Goal: Task Accomplishment & Management: Manage account settings

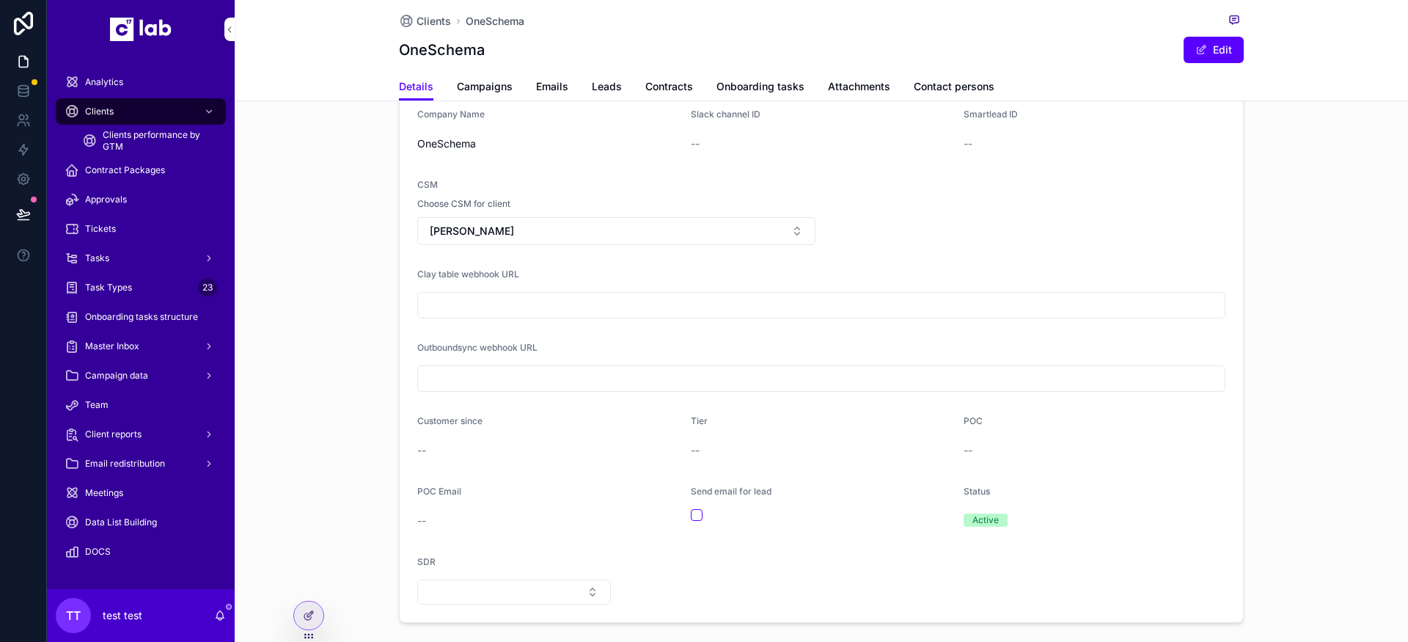
scroll to position [140, 0]
click at [763, 557] on form "Company Name OneSchema Slack channel ID -- Smartlead ID -- CSM Choose CSM for c…" at bounding box center [821, 360] width 843 height 531
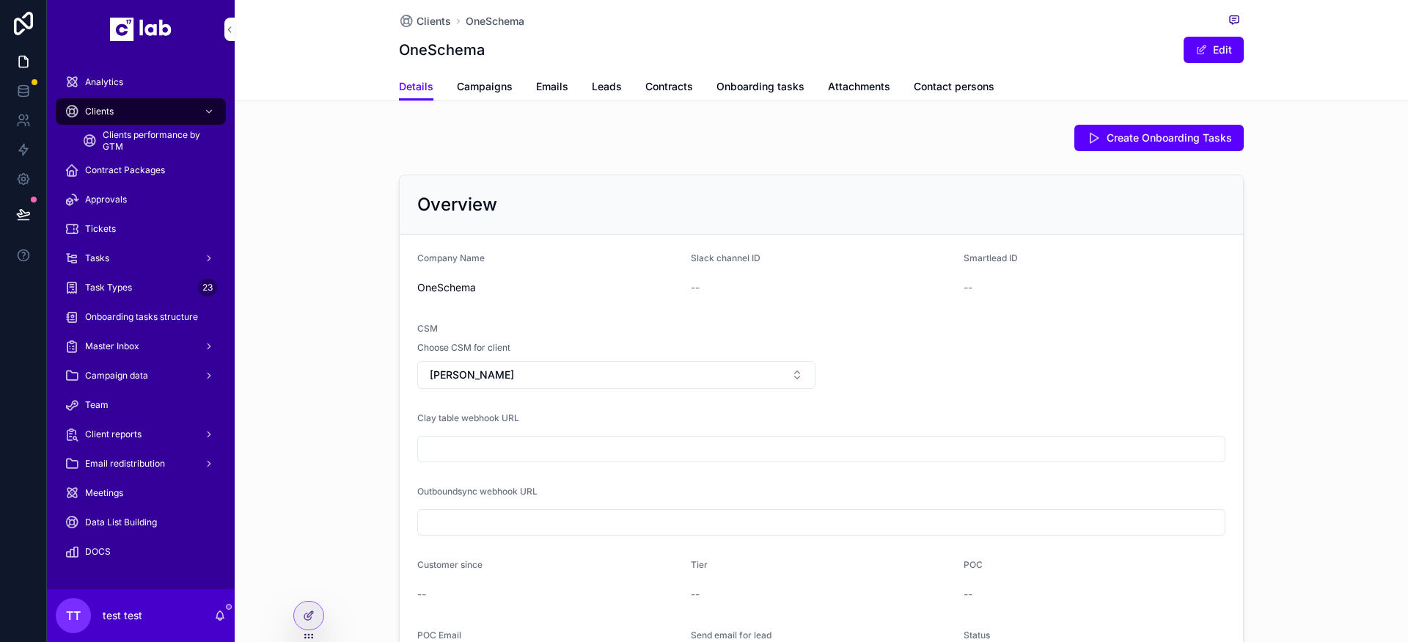
click at [838, 528] on input "scrollable content" at bounding box center [821, 522] width 807 height 21
click at [726, 296] on div "--" at bounding box center [822, 287] width 262 height 23
click at [909, 527] on input "scrollable content" at bounding box center [821, 522] width 807 height 21
click at [314, 615] on icon at bounding box center [309, 615] width 12 height 12
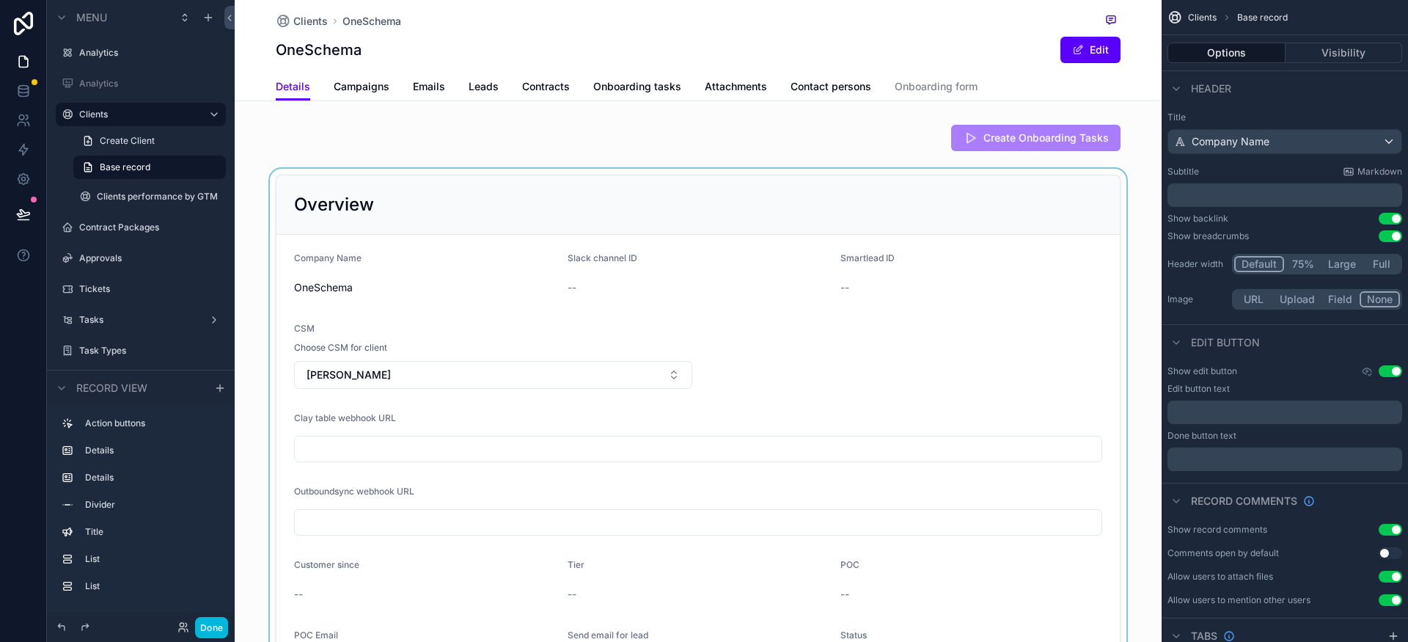
click at [1050, 308] on div "scrollable content" at bounding box center [698, 471] width 927 height 604
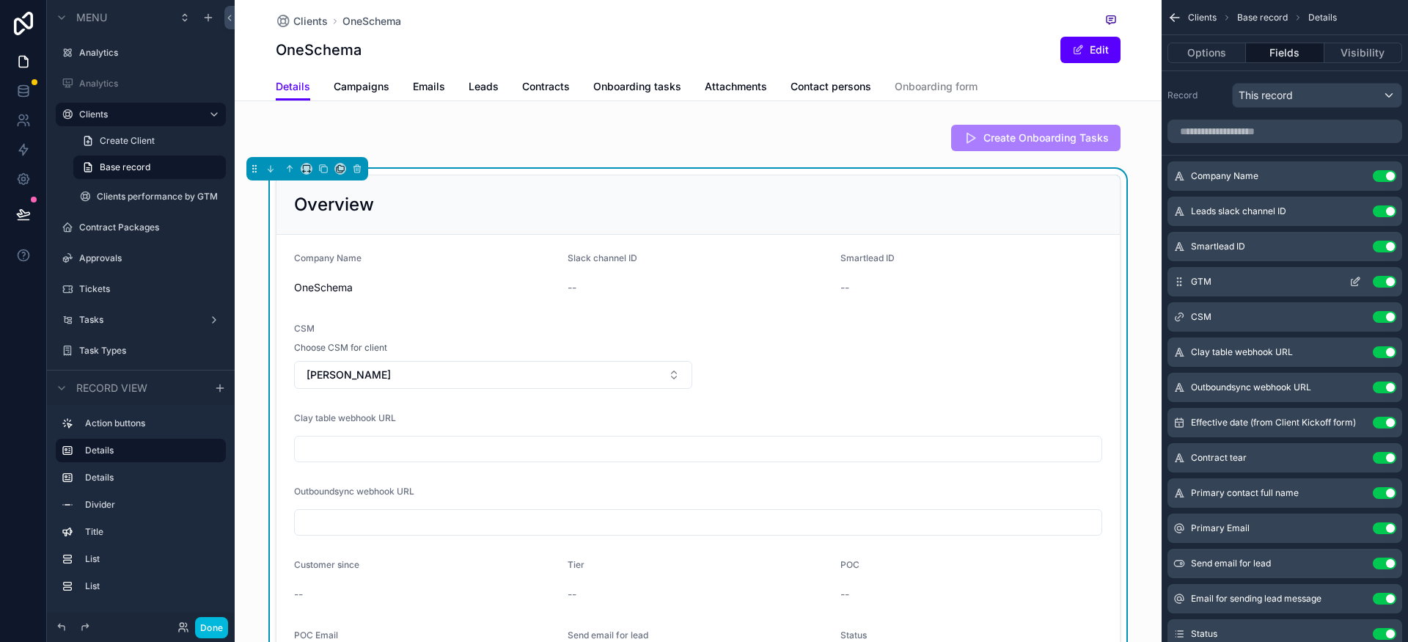
click at [1350, 284] on icon "scrollable content" at bounding box center [1355, 282] width 12 height 12
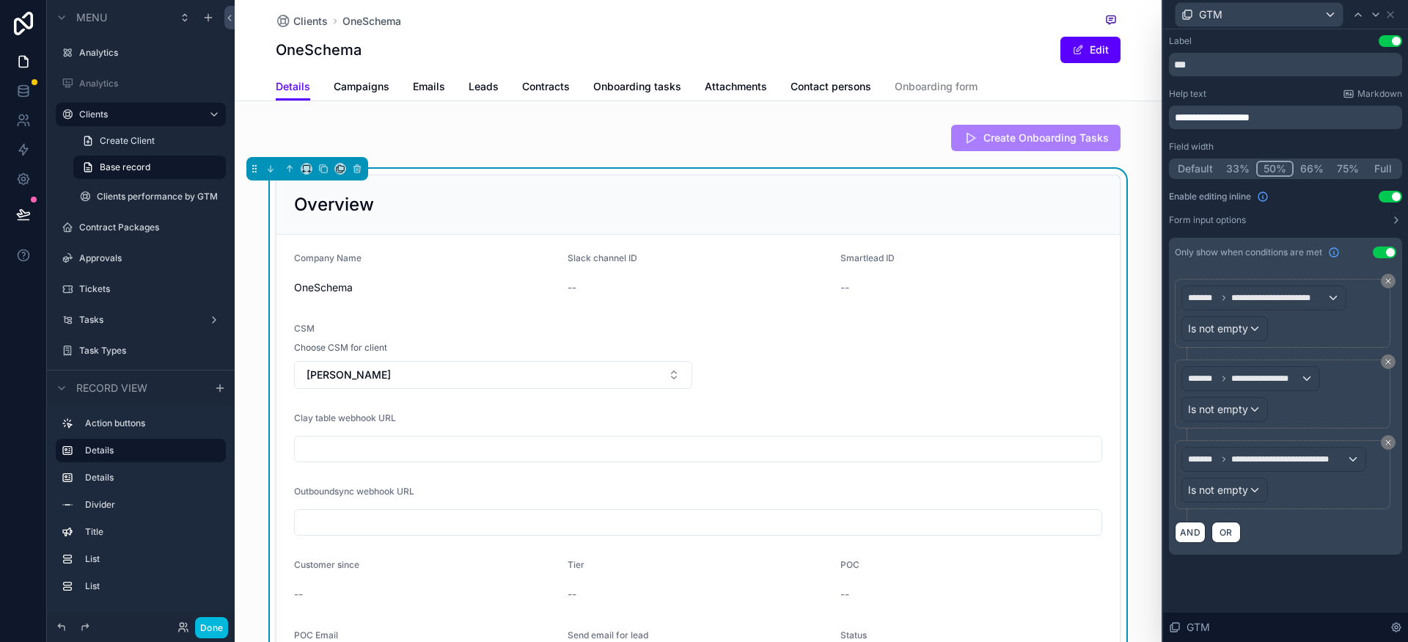
click at [1058, 549] on form "Company Name OneSchema Slack channel ID -- Smartlead ID -- CSM Choose CSM for c…" at bounding box center [697, 500] width 843 height 531
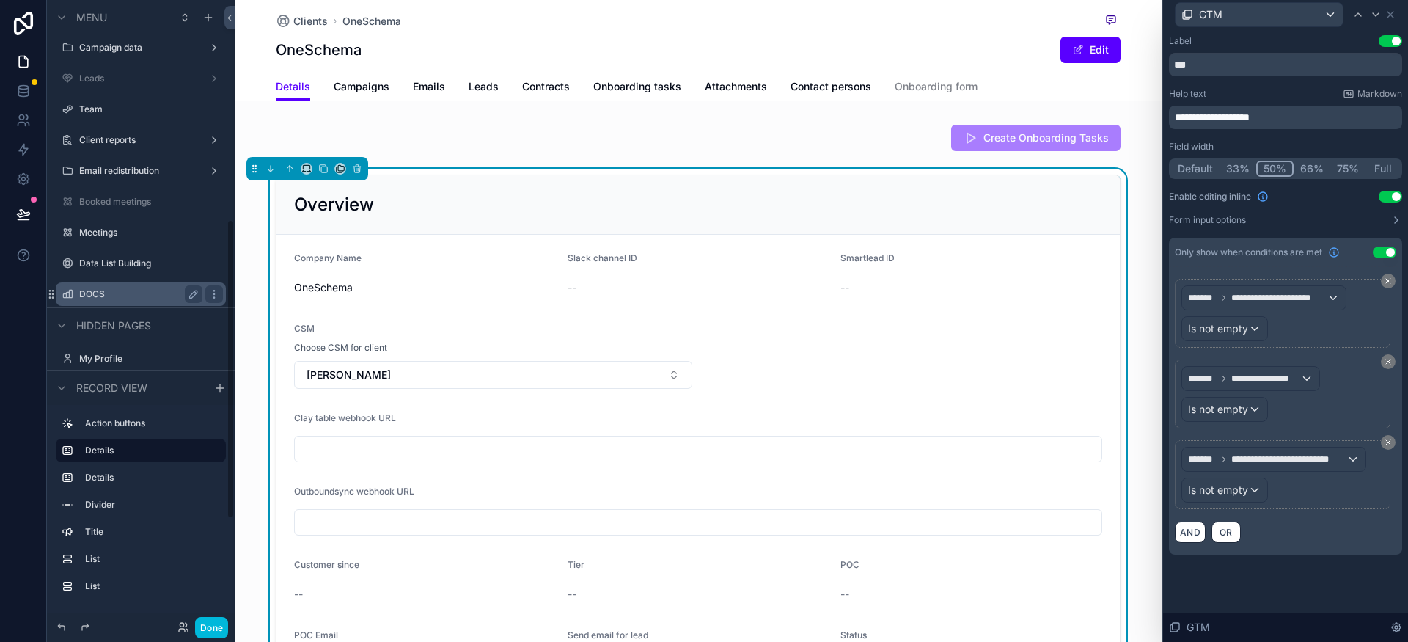
click at [133, 289] on label "DOCS" at bounding box center [137, 294] width 117 height 12
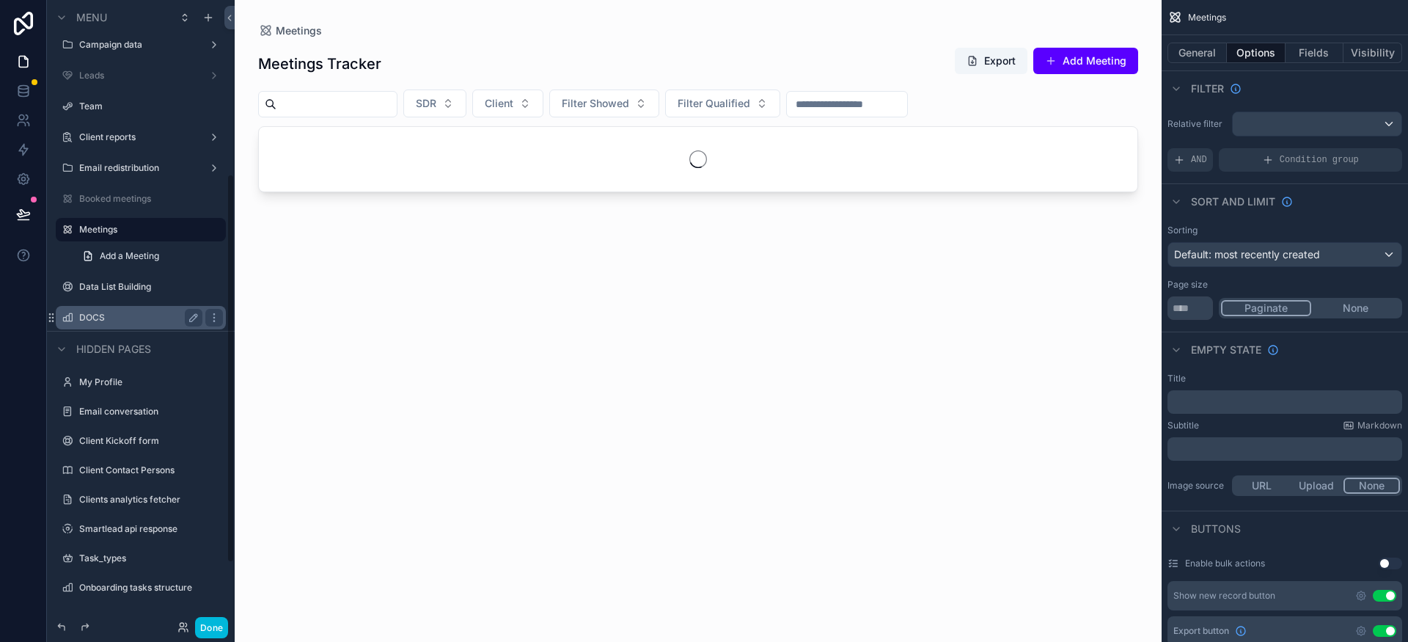
scroll to position [279, 0]
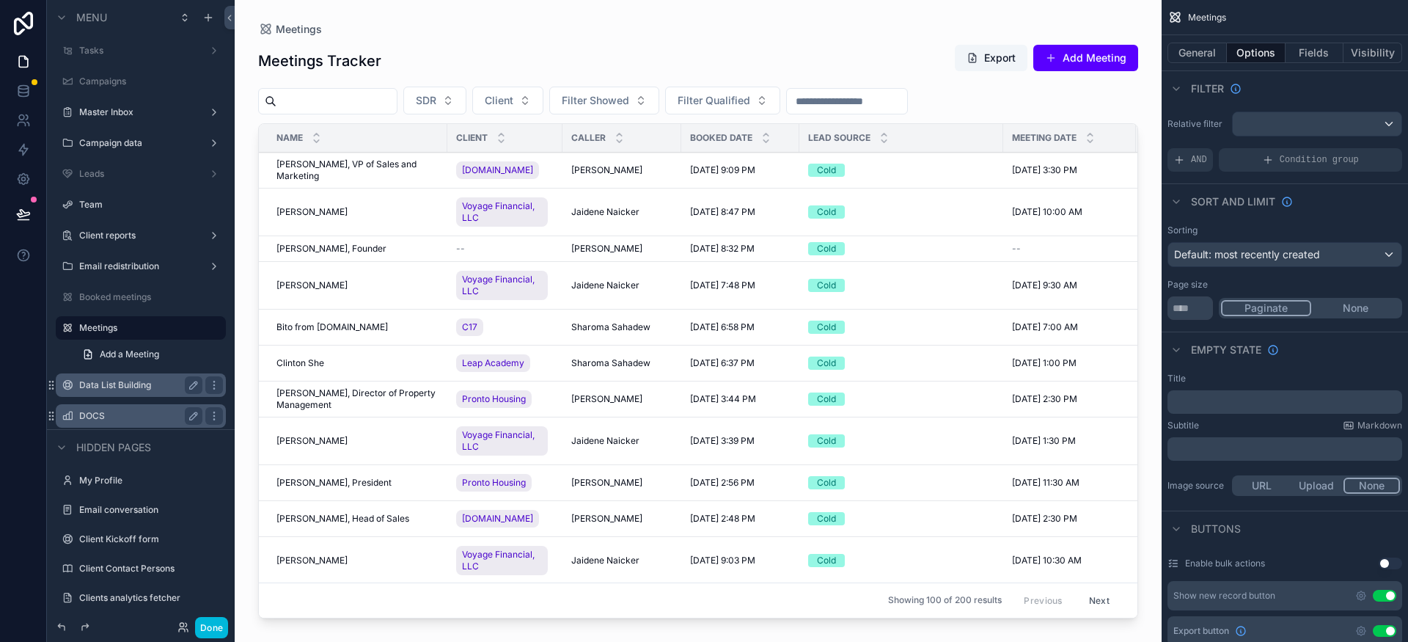
click at [134, 387] on label "Data List Building" at bounding box center [137, 385] width 117 height 12
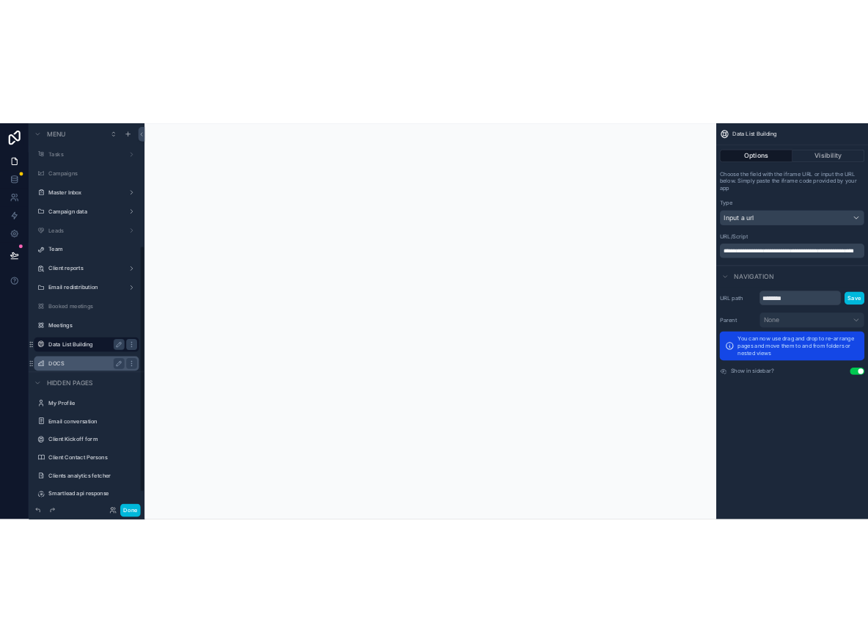
scroll to position [310, 0]
